Goal: Transaction & Acquisition: Purchase product/service

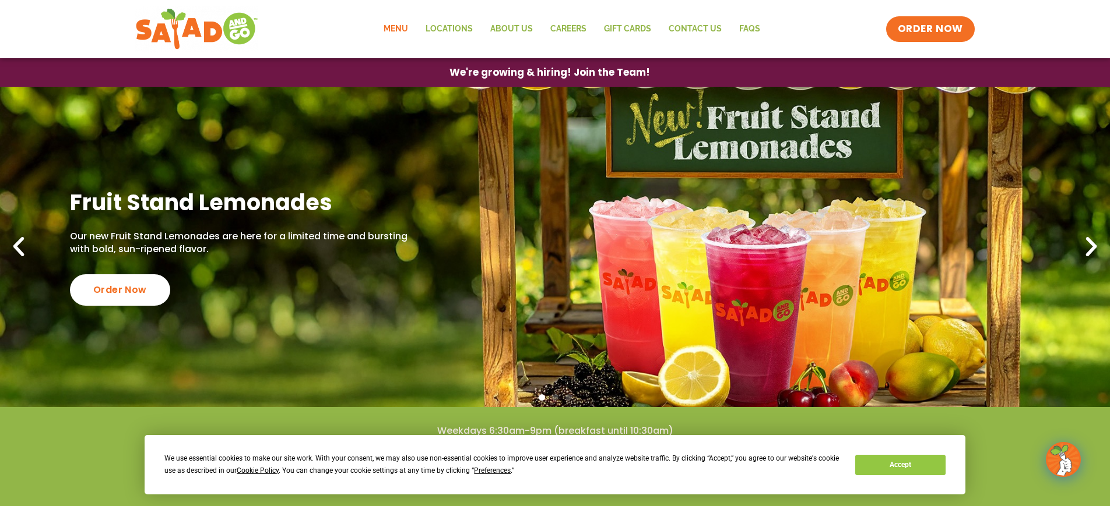
click at [396, 20] on link "Menu" at bounding box center [396, 29] width 42 height 27
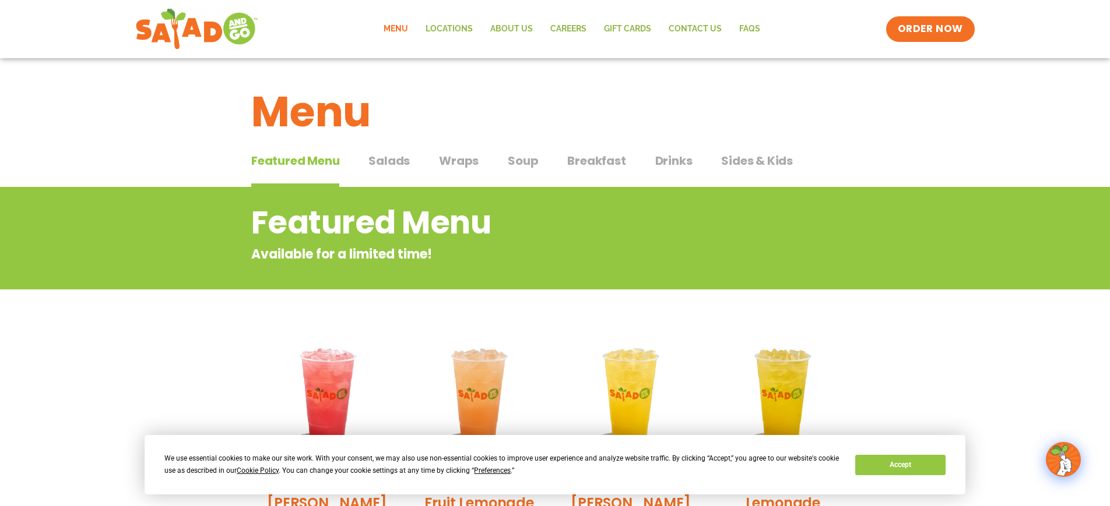
click at [452, 156] on span "Wraps" at bounding box center [459, 160] width 40 height 17
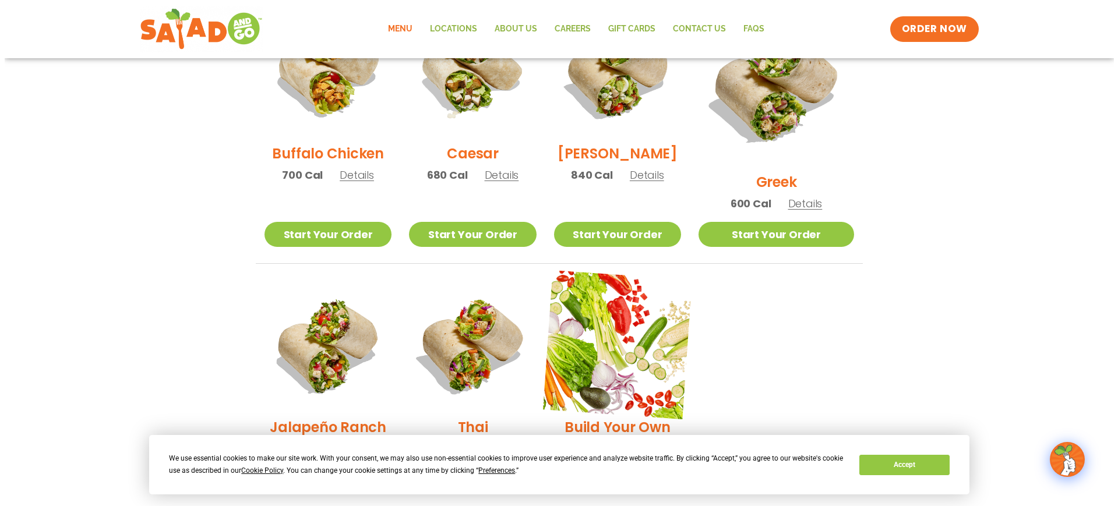
scroll to position [497, 0]
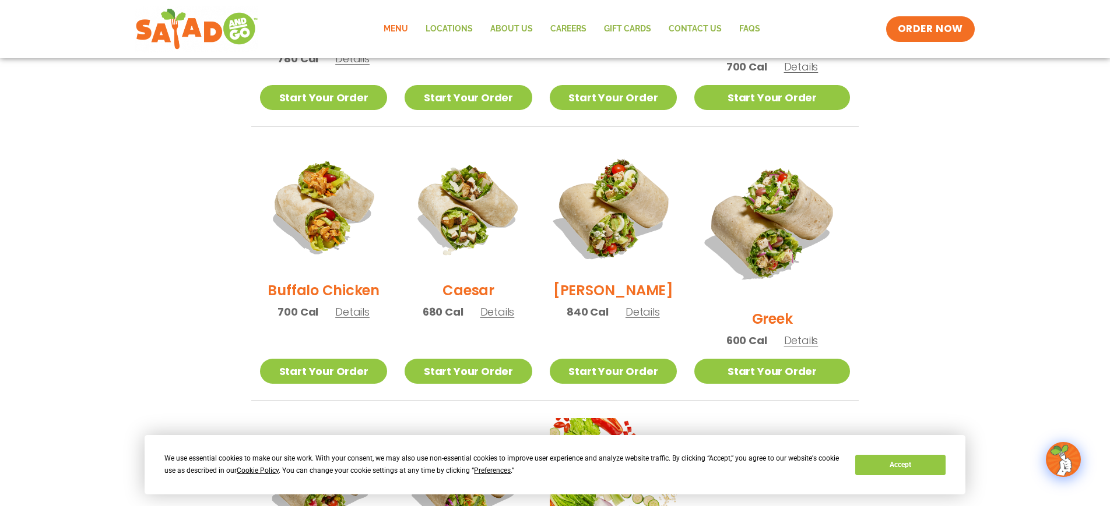
click at [627, 222] on img at bounding box center [613, 207] width 149 height 149
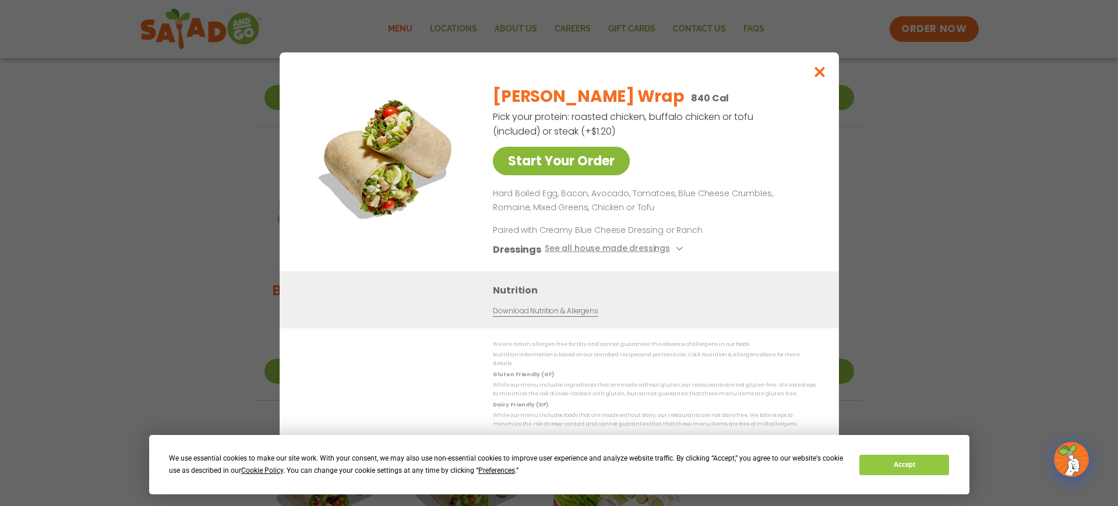
click at [547, 167] on link "Start Your Order" at bounding box center [561, 161] width 137 height 29
